Goal: Task Accomplishment & Management: Complete application form

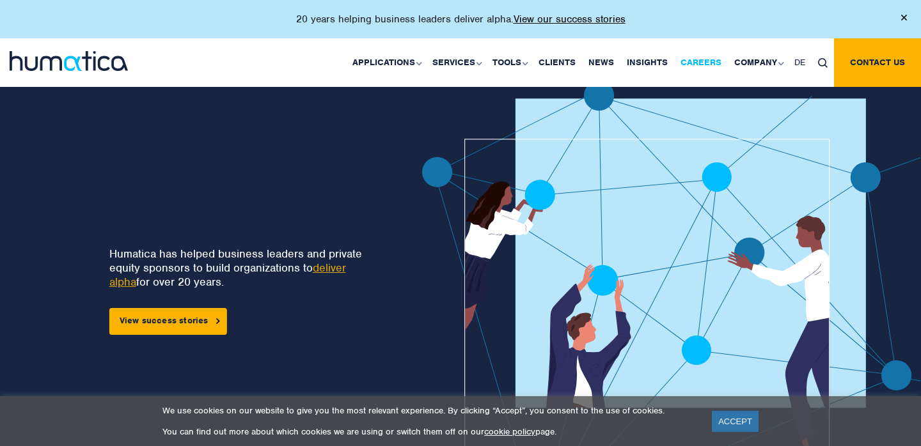
click at [699, 61] on link "Careers" at bounding box center [701, 62] width 54 height 49
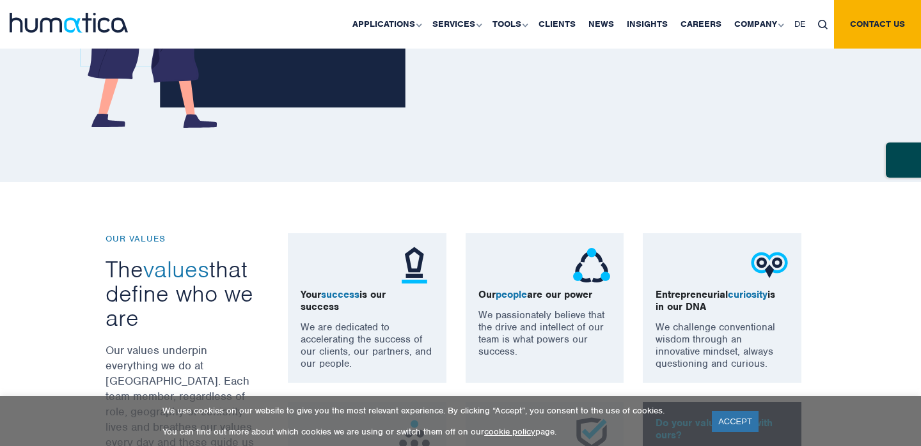
scroll to position [815, 0]
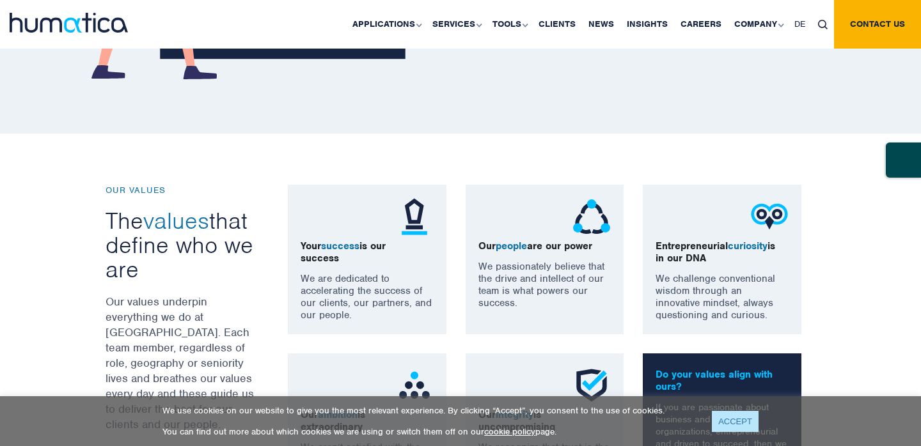
click at [735, 423] on link "ACCEPT" at bounding box center [735, 421] width 47 height 21
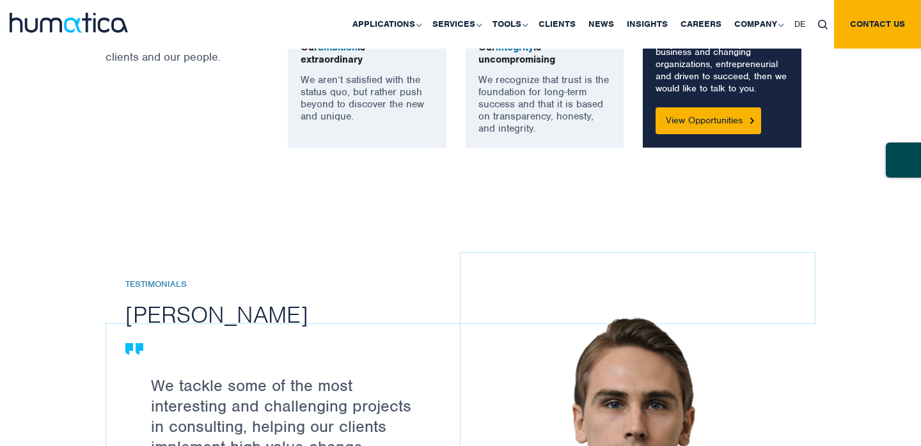
scroll to position [1152, 0]
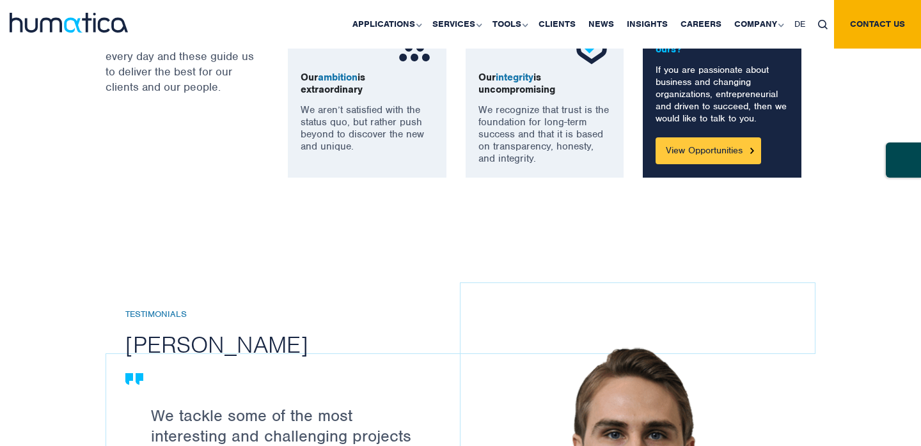
click at [712, 147] on link "View Opportunities" at bounding box center [708, 150] width 106 height 27
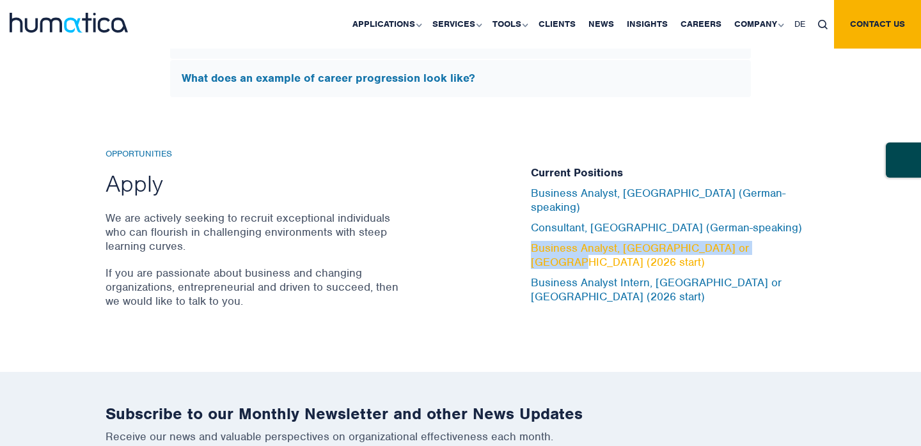
scroll to position [4236, 0]
